Goal: Check status: Check status

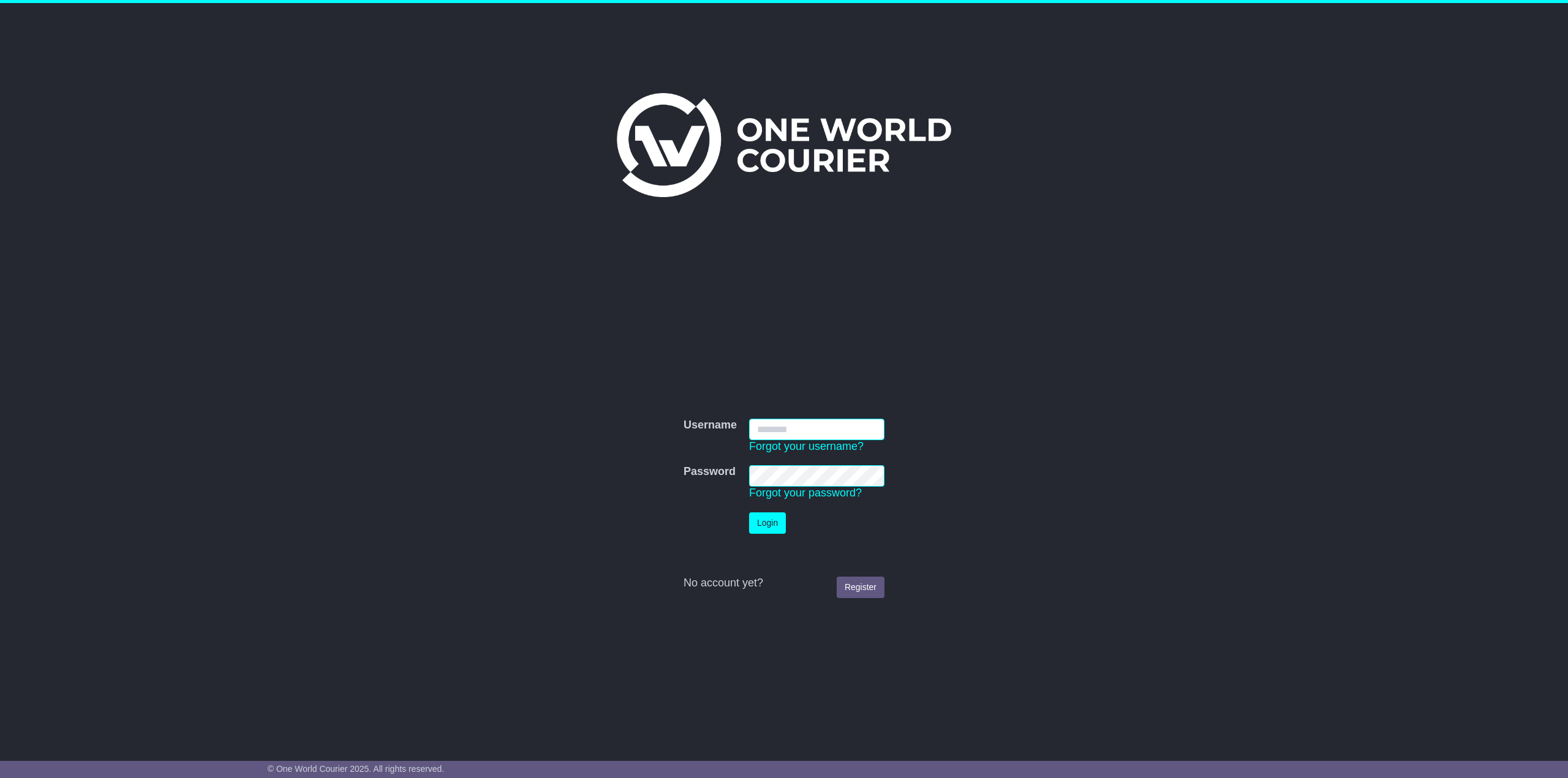
type input "**********"
drag, startPoint x: 767, startPoint y: 517, endPoint x: 740, endPoint y: 521, distance: 27.3
click at [767, 517] on button "Login" at bounding box center [767, 523] width 36 height 22
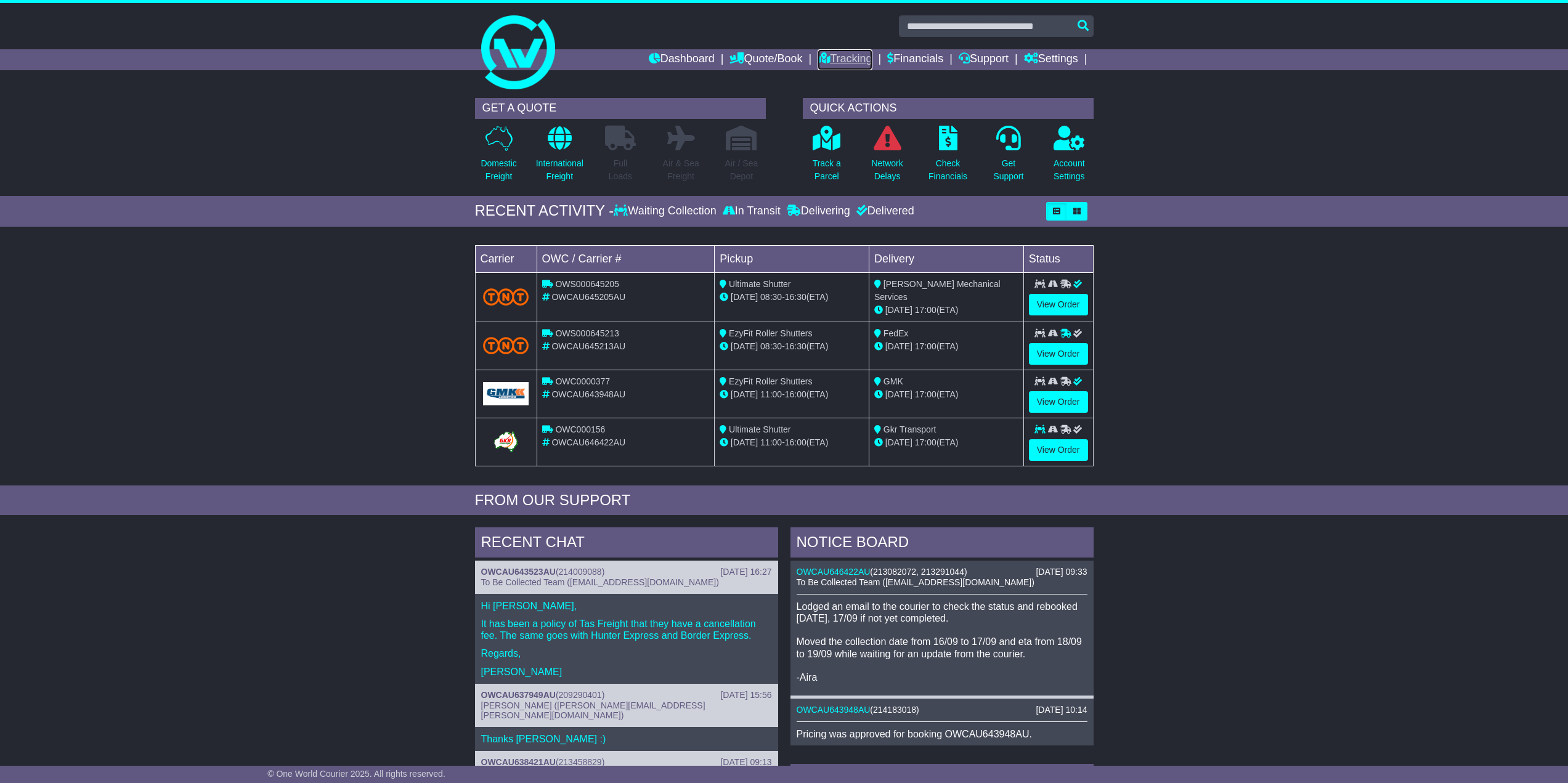
click at [838, 60] on link "Tracking" at bounding box center [845, 60] width 54 height 21
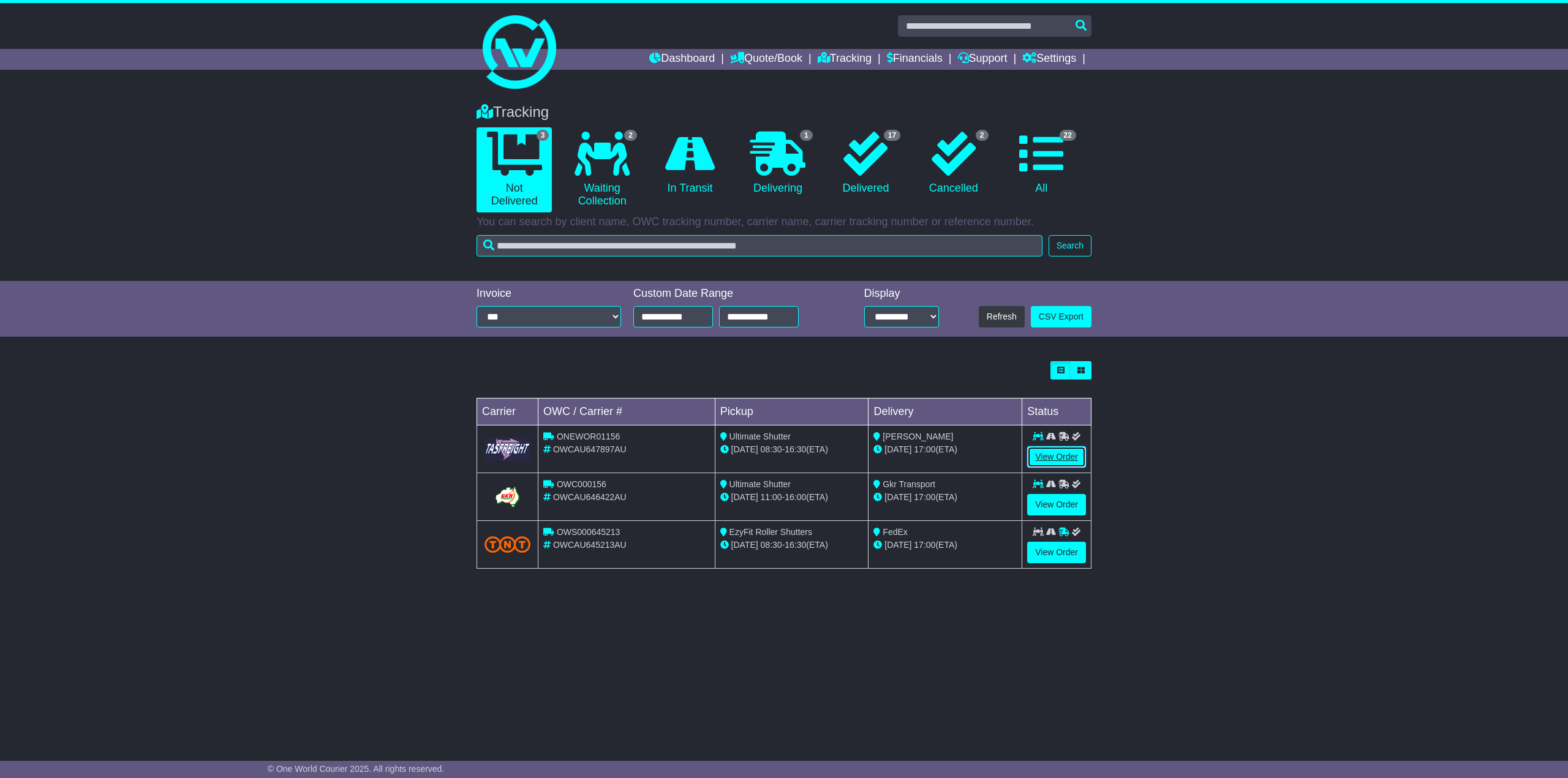
click at [1060, 457] on link "View Order" at bounding box center [1056, 457] width 59 height 22
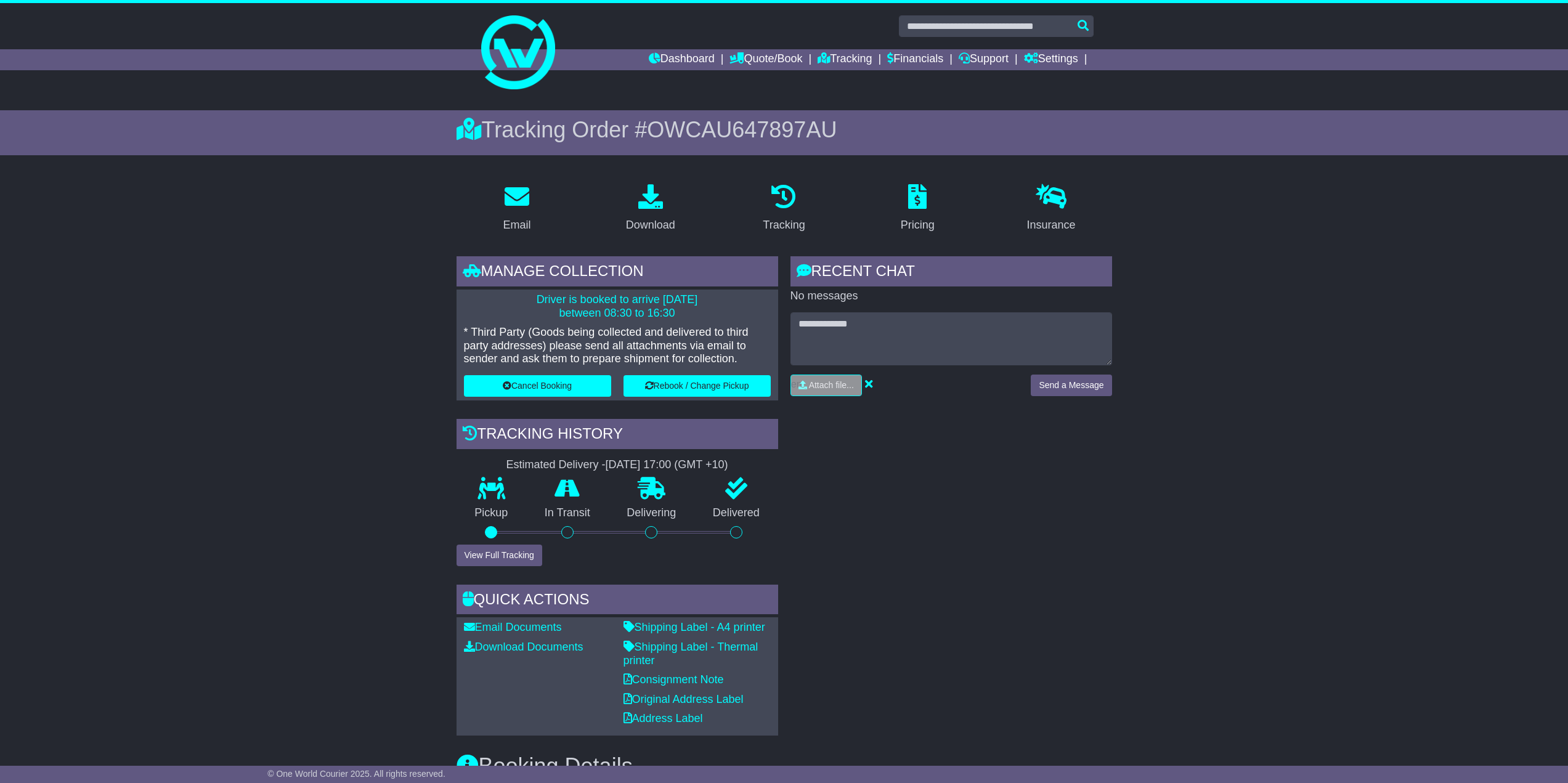
click at [729, 141] on span "OWCAU647897AU" at bounding box center [741, 130] width 189 height 25
copy span "OWCAU647897AU"
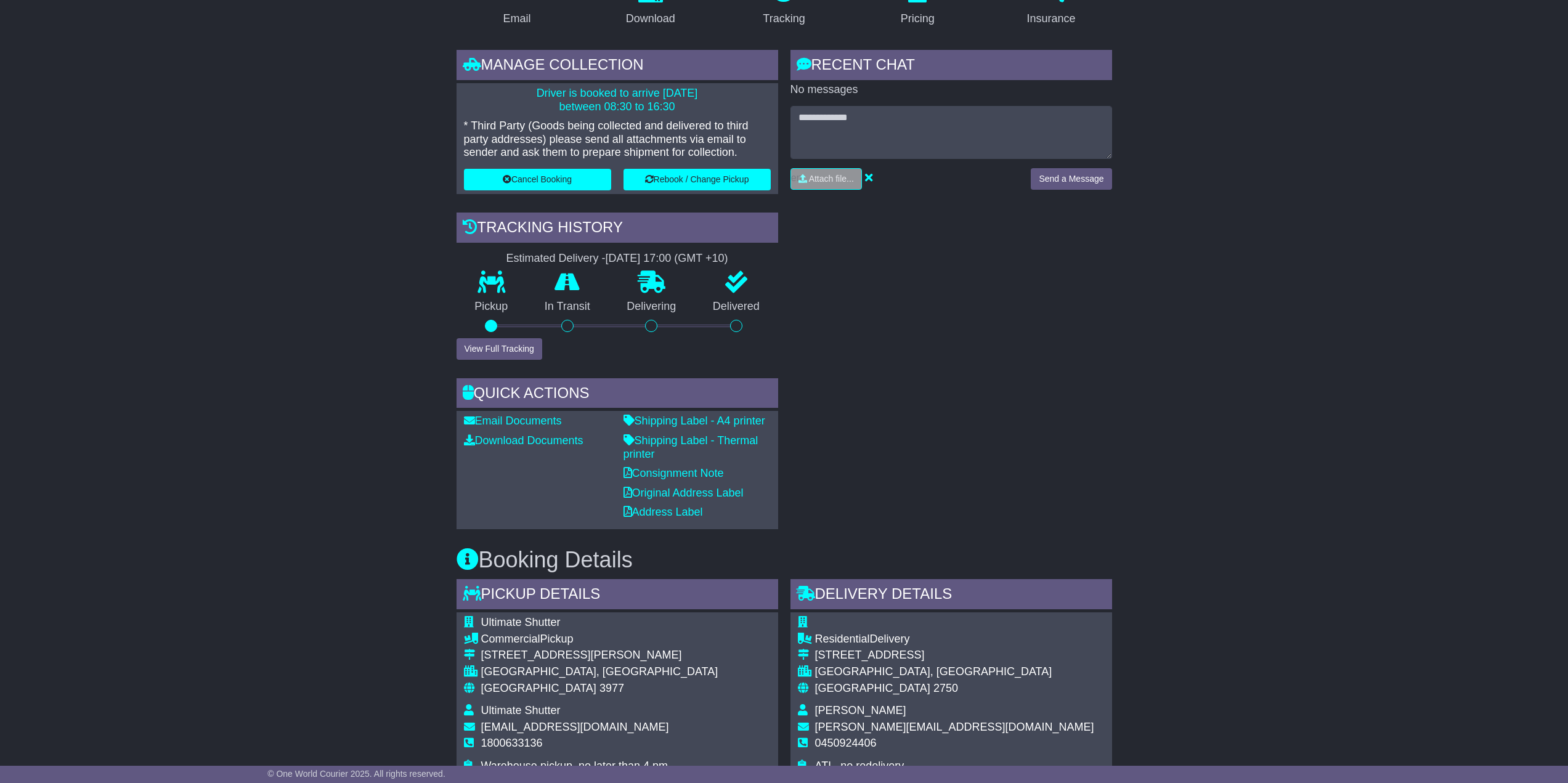
scroll to position [370, 0]
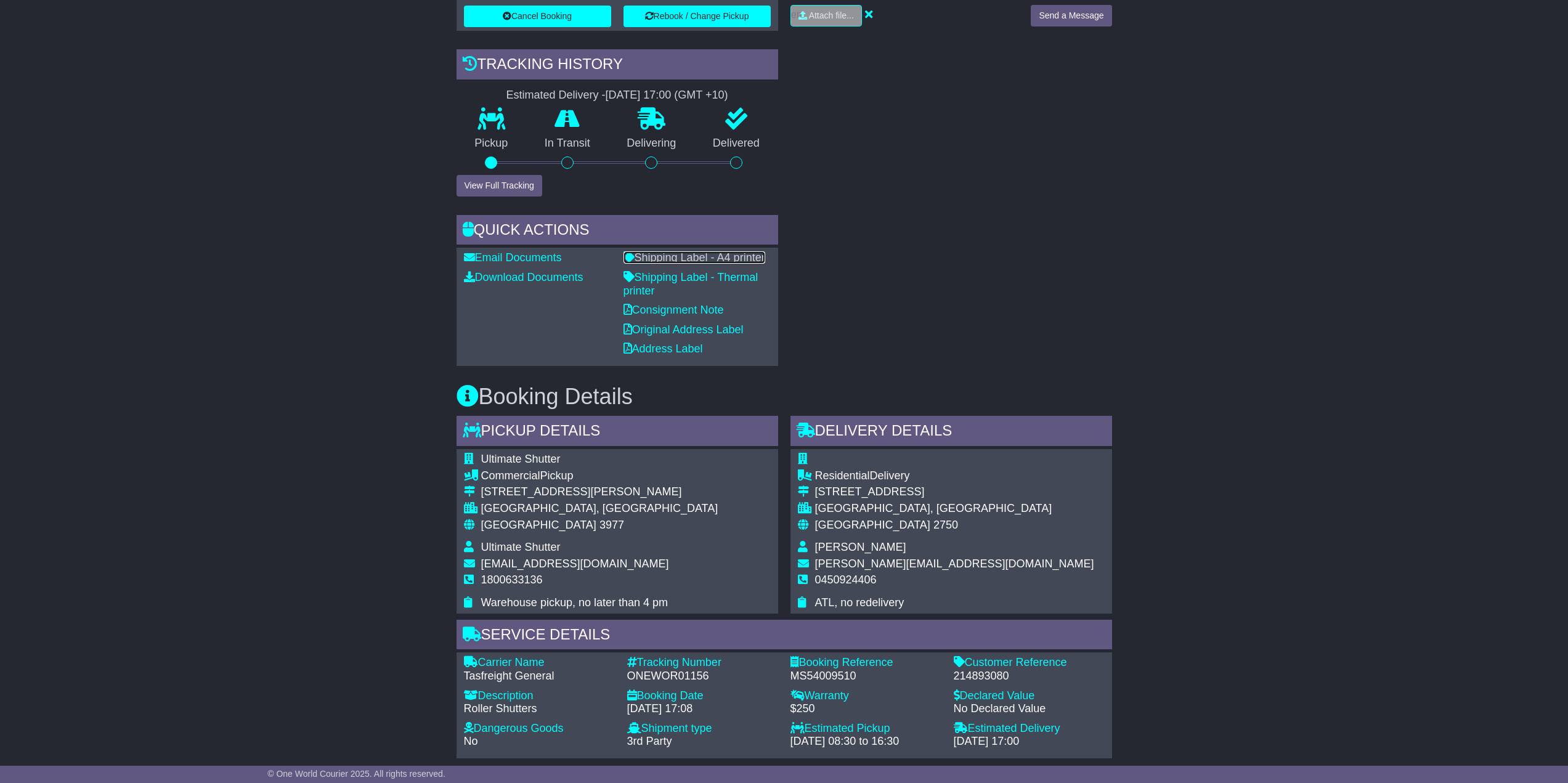
click at [753, 252] on link "Shipping Label - A4 printer" at bounding box center [694, 258] width 142 height 12
click at [532, 280] on link "Download Documents" at bounding box center [524, 277] width 120 height 12
